Goal: Communication & Community: Answer question/provide support

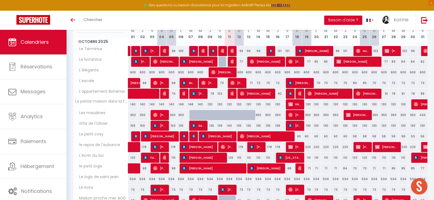
scroll to position [79, 0]
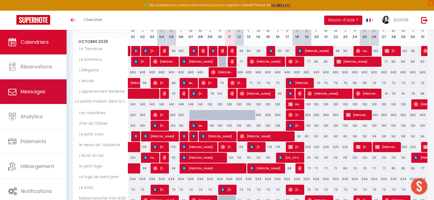
click at [31, 91] on span "Messages" at bounding box center [33, 91] width 25 height 7
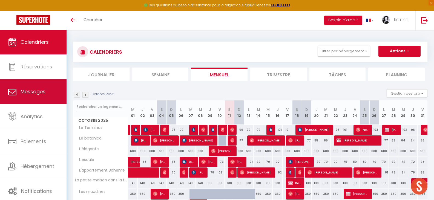
select select "message"
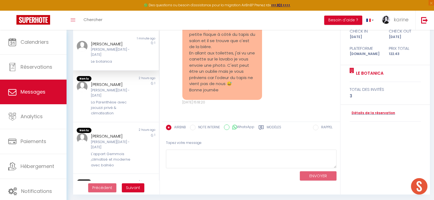
scroll to position [57, 0]
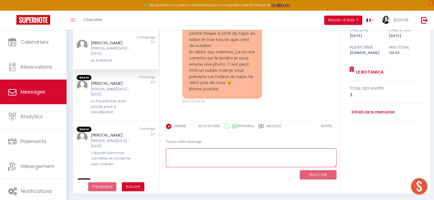
click at [173, 157] on textarea at bounding box center [251, 158] width 170 height 19
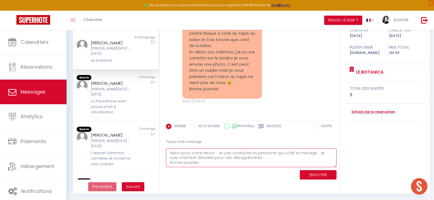
scroll to position [3, 0]
type textarea "Merci pour votre retour . Je vais contacter la personne qui a fait le ménage . …"
click at [319, 178] on button "ENVOYER" at bounding box center [318, 175] width 37 height 10
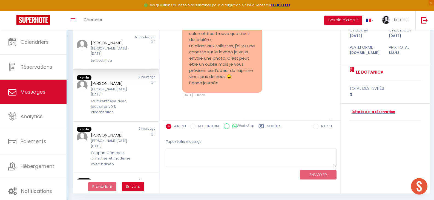
scroll to position [1628, 0]
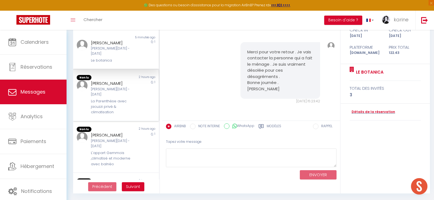
click at [112, 98] on div "La Parenthèse avec jacuzzi privé & climatisation" at bounding box center [112, 106] width 43 height 17
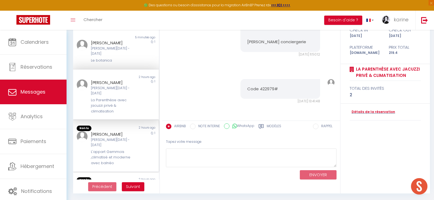
click at [113, 137] on div "[PERSON_NAME][DATE] - [DATE]" at bounding box center [112, 142] width 43 height 10
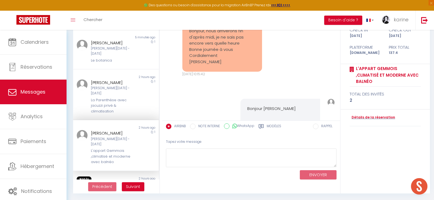
scroll to position [715, 0]
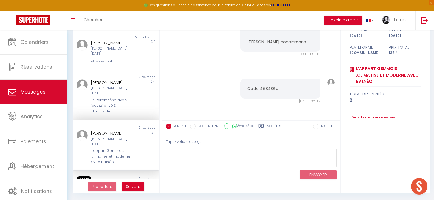
click at [110, 182] on div "[PERSON_NAME]" at bounding box center [112, 185] width 43 height 7
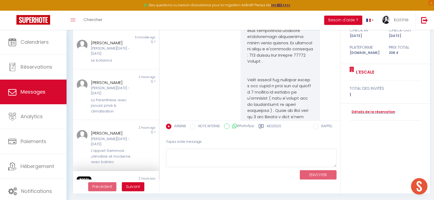
scroll to position [1775, 0]
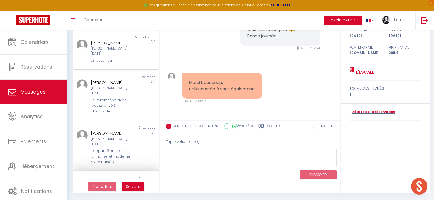
click at [111, 51] on div "[PERSON_NAME][DATE] - [DATE] Le botanica" at bounding box center [112, 52] width 50 height 24
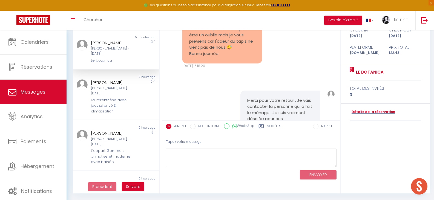
scroll to position [1628, 0]
